Goal: Navigation & Orientation: Go to known website

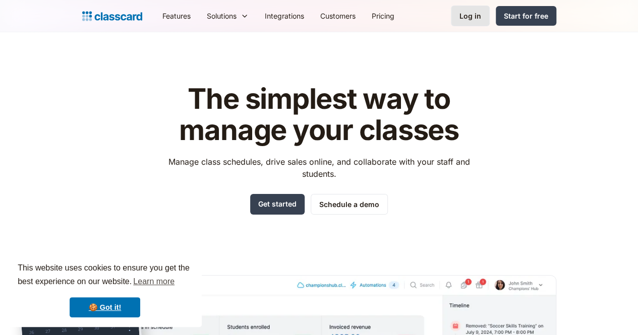
click at [481, 11] on div "Log in" at bounding box center [470, 16] width 22 height 11
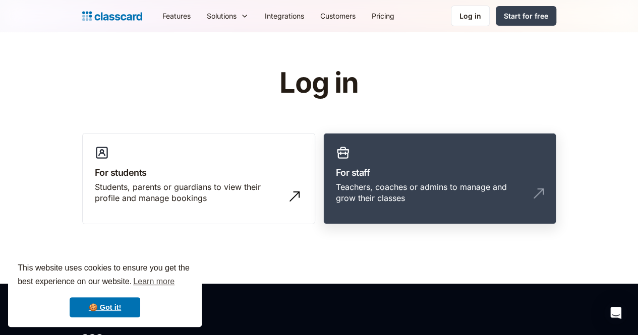
click at [374, 185] on div "Teachers, coaches or admins to manage and grow their classes" at bounding box center [430, 193] width 188 height 23
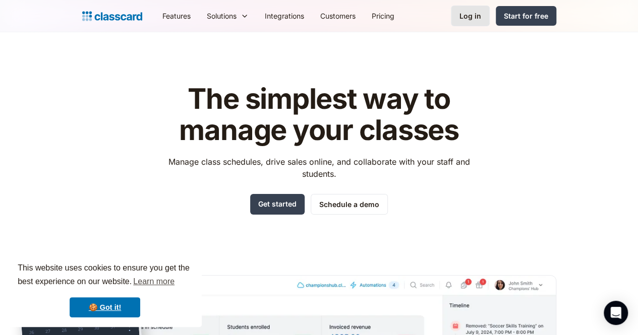
click at [481, 16] on div "Log in" at bounding box center [470, 16] width 22 height 11
